Goal: Transaction & Acquisition: Purchase product/service

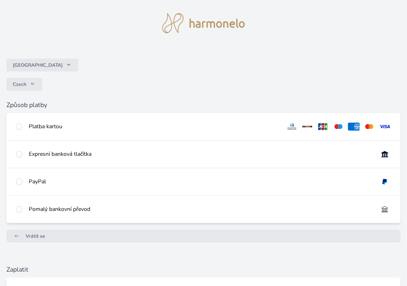
scroll to position [4, 0]
click at [363, 123] on img at bounding box center [369, 126] width 12 height 8
radio input "true"
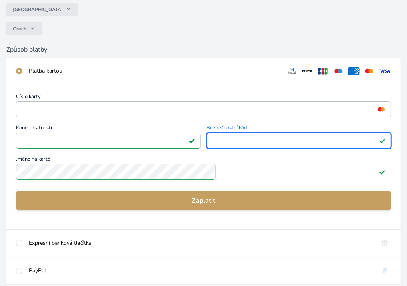
scroll to position [83, 0]
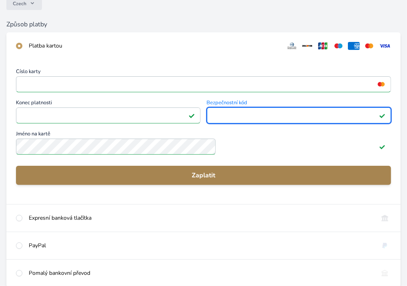
click at [125, 172] on span "Zaplatit" at bounding box center [203, 176] width 362 height 10
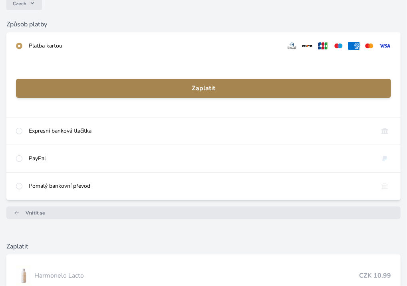
scroll to position [61, 0]
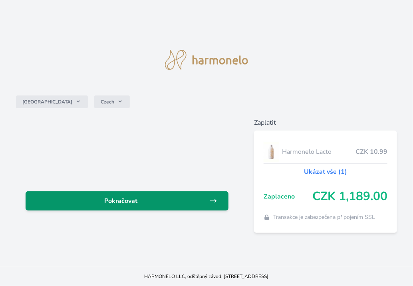
click at [129, 200] on span "Pokračovat" at bounding box center [120, 201] width 177 height 10
